Goal: Navigation & Orientation: Understand site structure

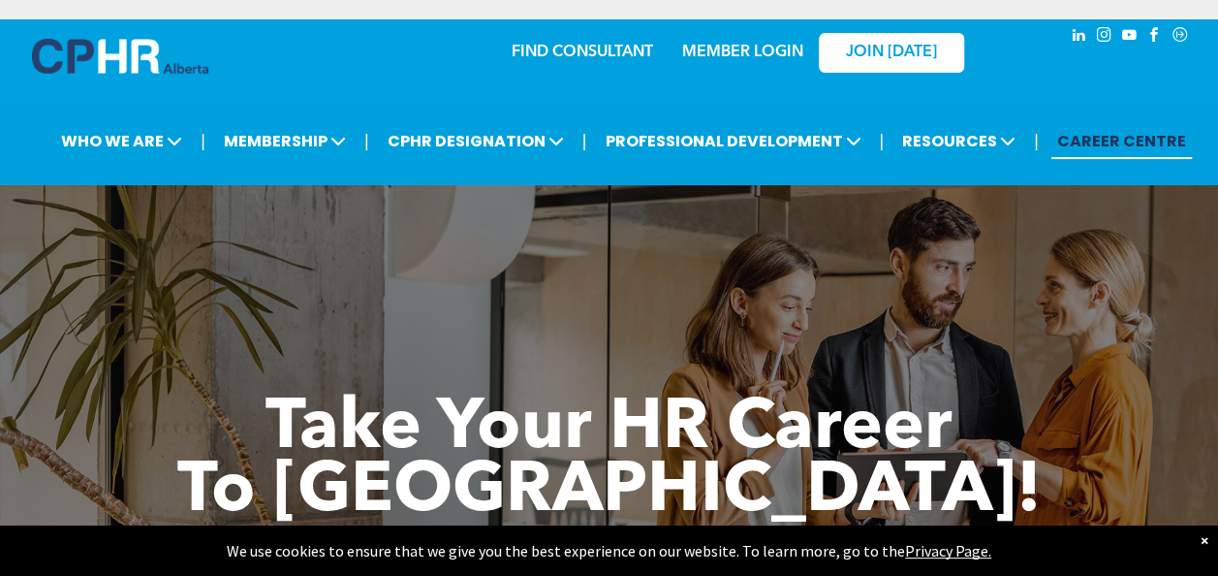
click at [580, 45] on link "FIND CONSULTANT" at bounding box center [582, 53] width 141 height 16
